Goal: Task Accomplishment & Management: Complete application form

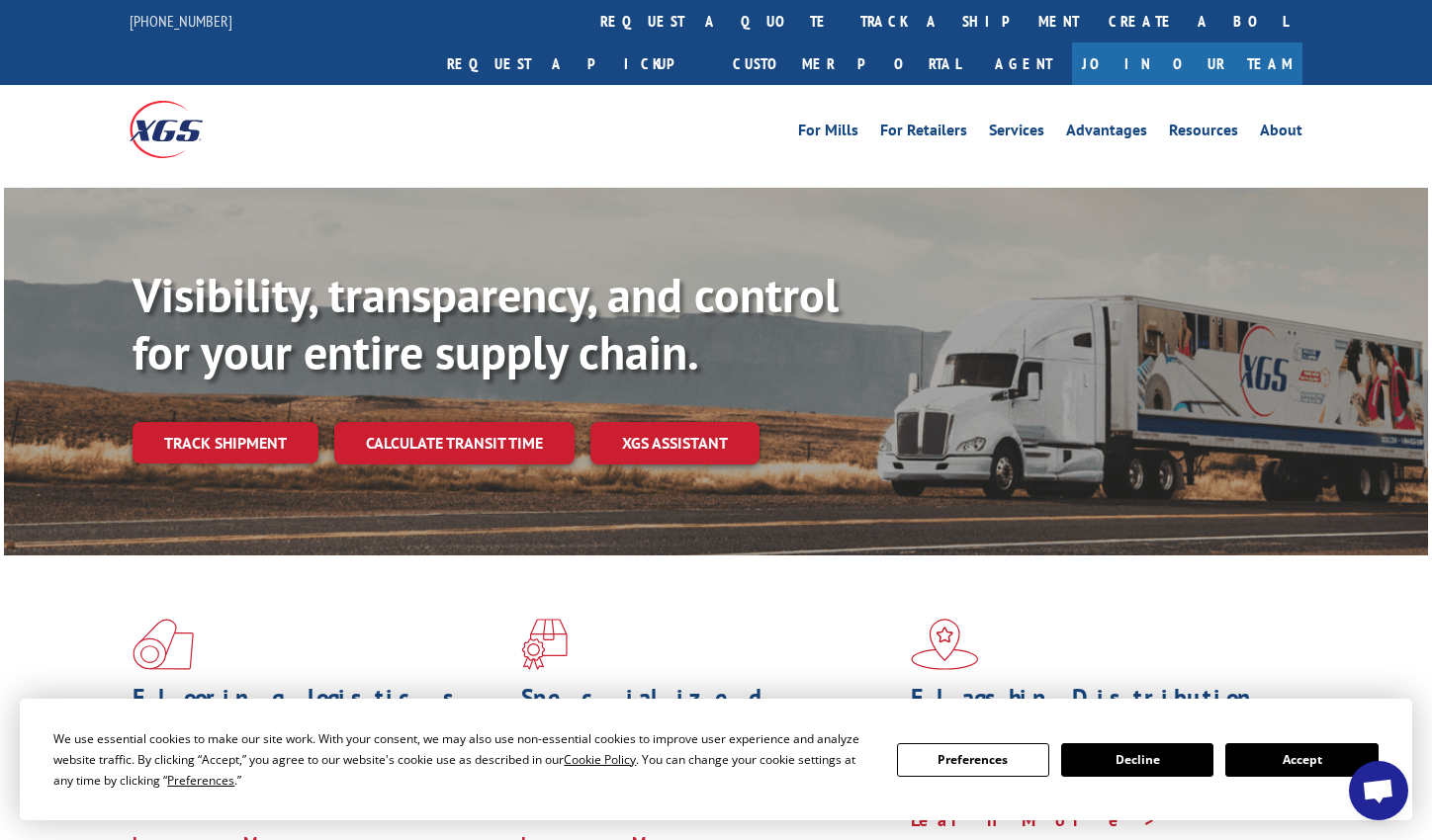
click at [1252, 43] on link "Join Our Team" at bounding box center [1187, 64] width 230 height 43
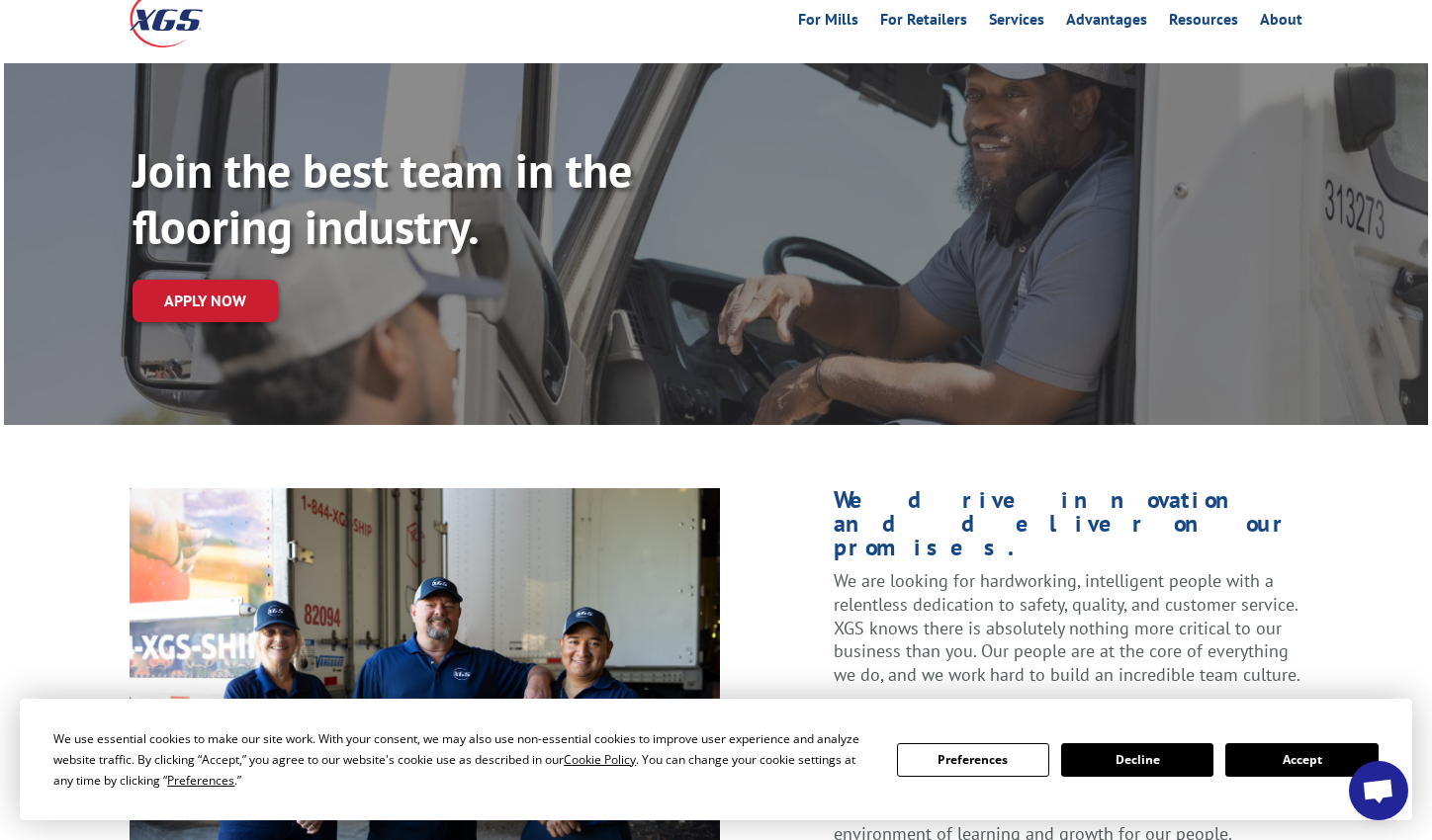
scroll to position [197, 0]
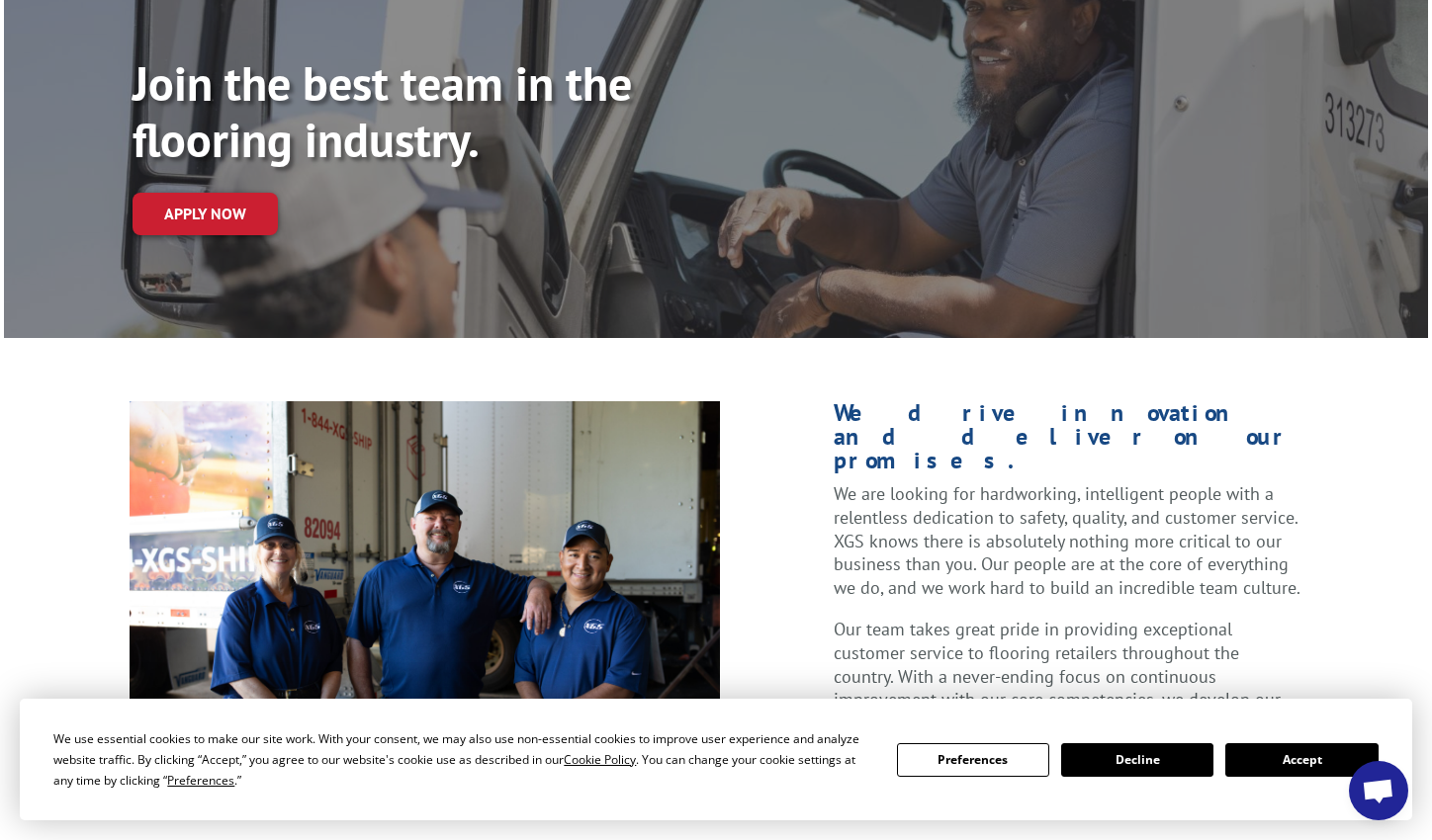
click at [1124, 760] on button "Decline" at bounding box center [1137, 760] width 152 height 34
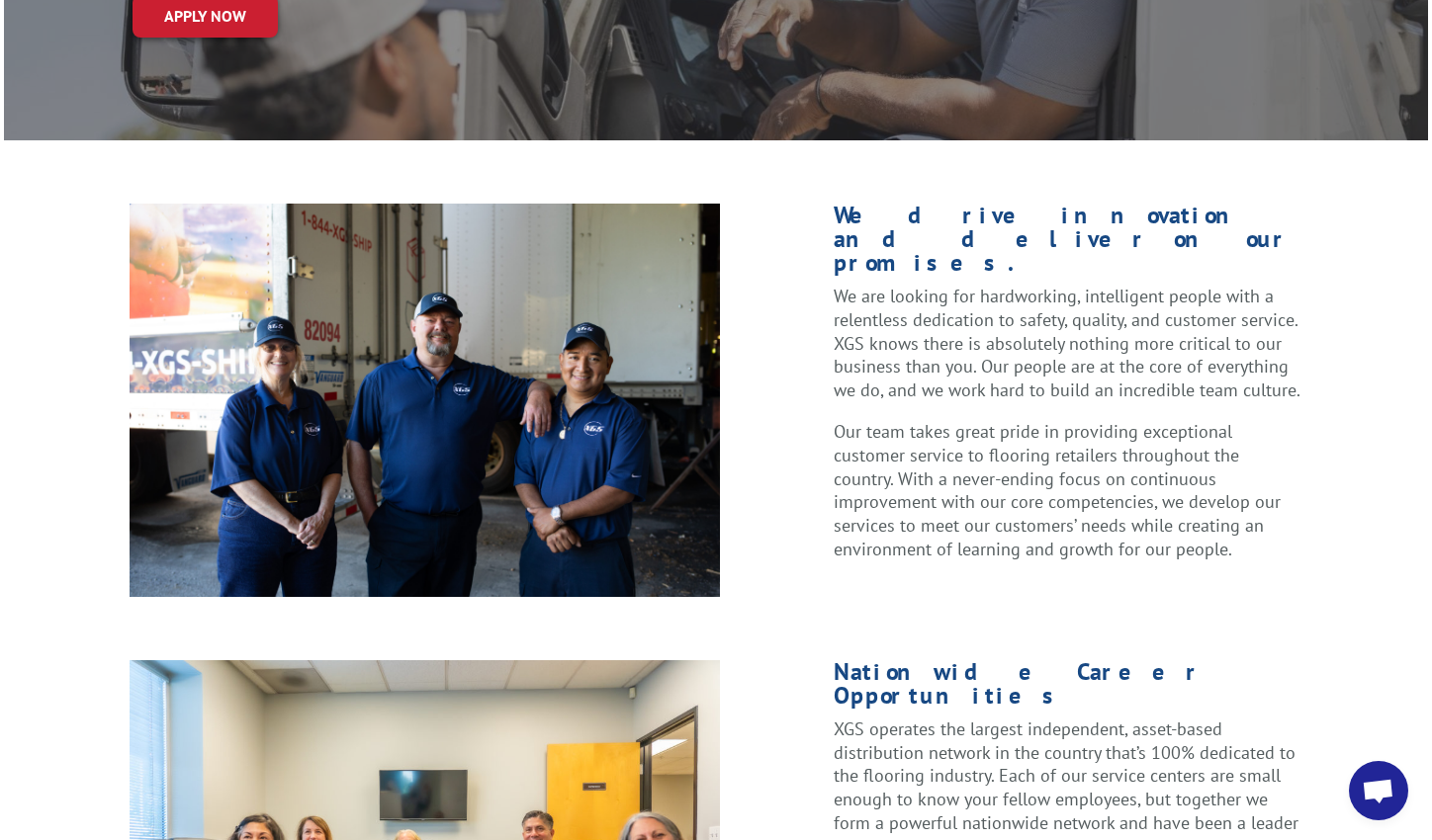
scroll to position [402, 0]
